Goal: Check status

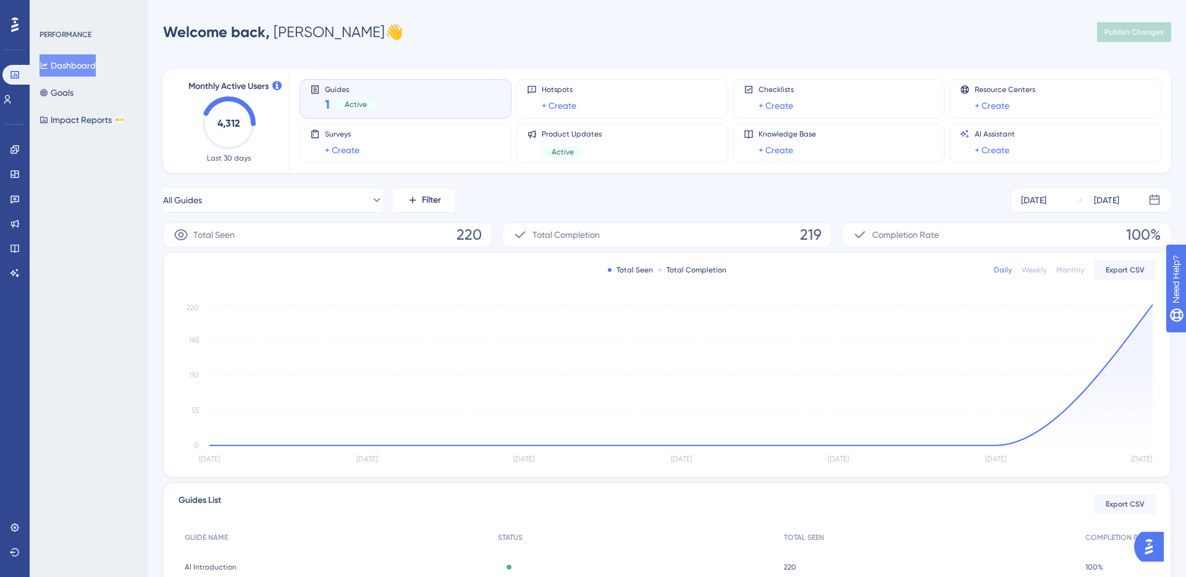
click at [558, 236] on span "Total Completion" at bounding box center [565, 234] width 67 height 15
click at [458, 233] on span "220" at bounding box center [468, 235] width 25 height 20
click at [182, 235] on icon at bounding box center [181, 234] width 15 height 15
click at [263, 238] on div "Total Seen 220" at bounding box center [327, 234] width 329 height 25
click at [463, 243] on span "220" at bounding box center [468, 235] width 25 height 20
